Goal: Find contact information: Find contact information

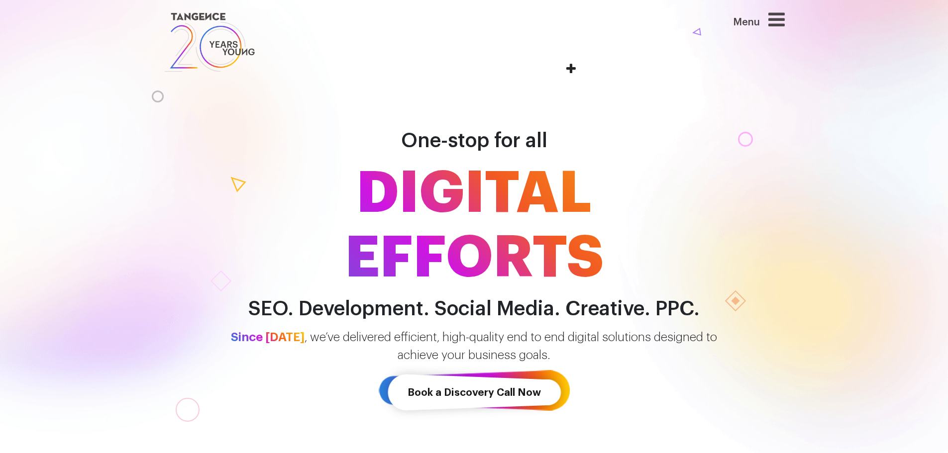
click at [777, 29] on icon at bounding box center [776, 19] width 16 height 19
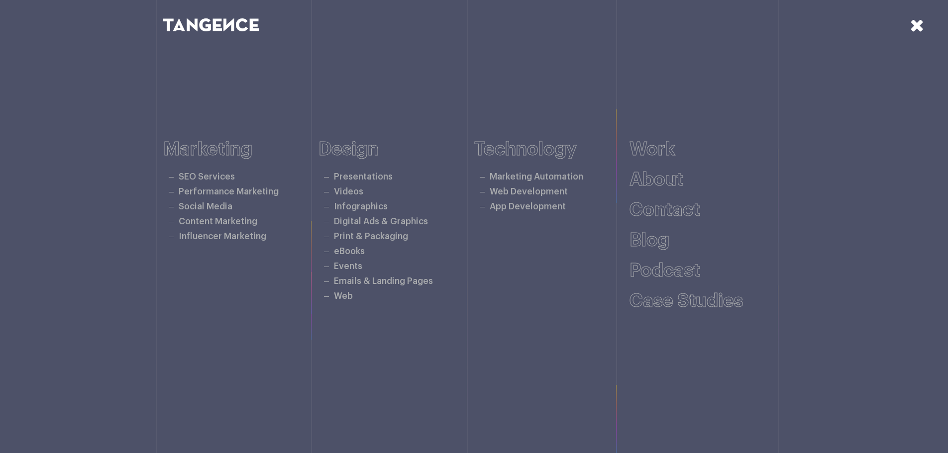
scroll to position [159, 0]
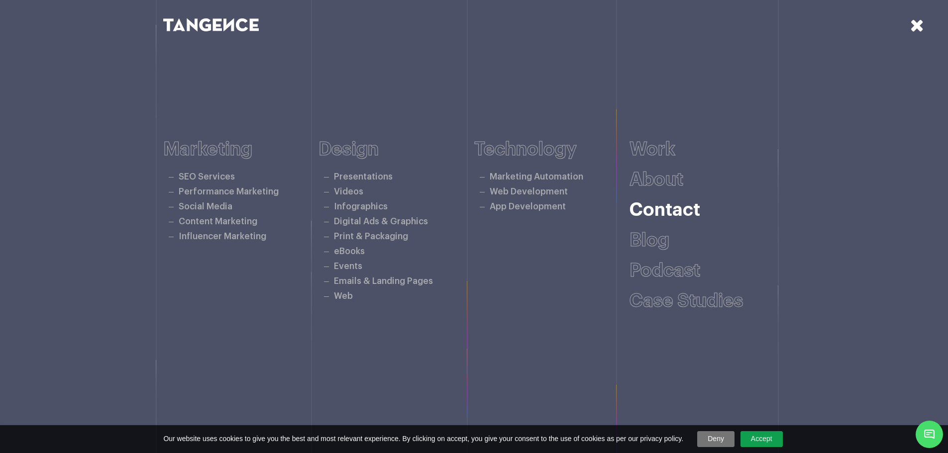
click at [655, 212] on link "Contact" at bounding box center [664, 210] width 71 height 18
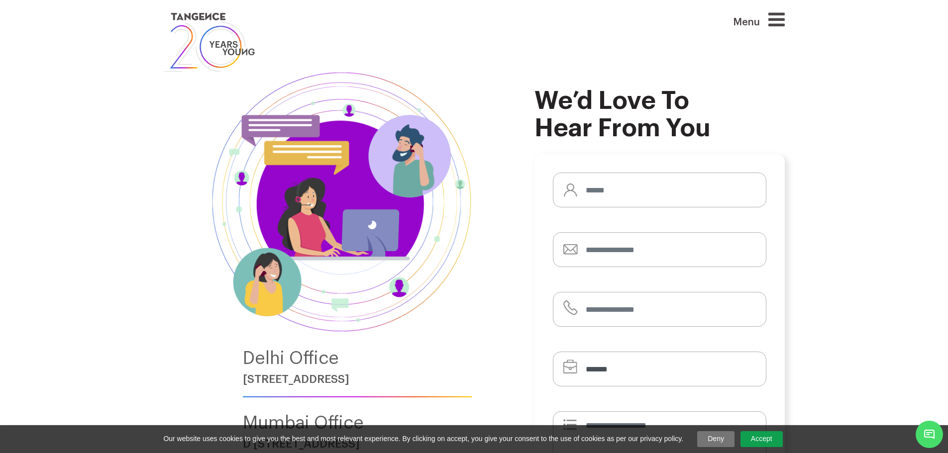
click at [785, 18] on icon at bounding box center [776, 19] width 16 height 19
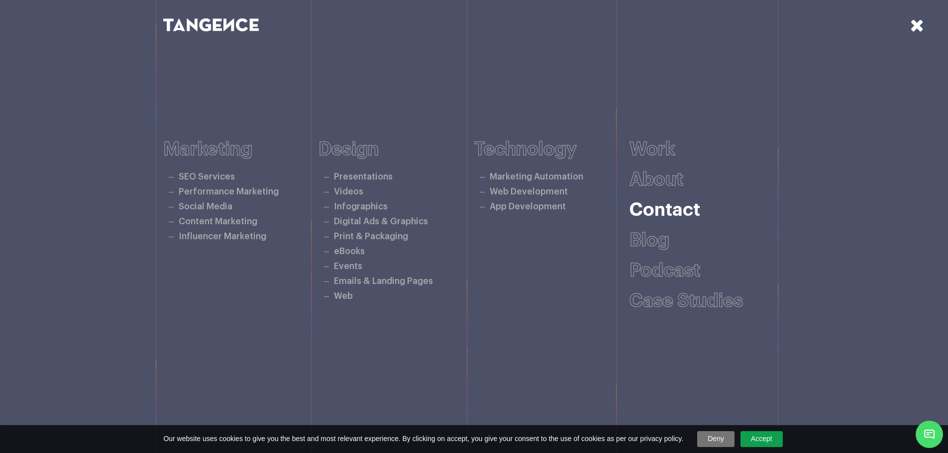
click at [680, 216] on link "Contact" at bounding box center [664, 210] width 71 height 18
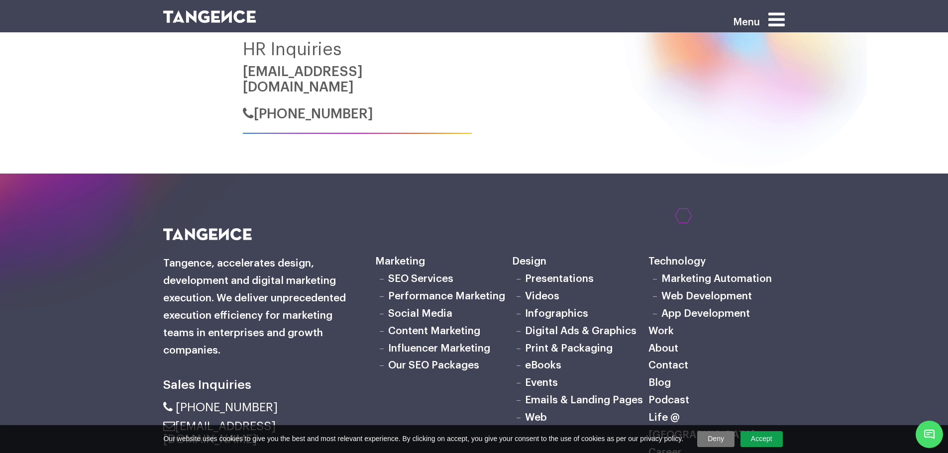
scroll to position [896, 0]
